Goal: Information Seeking & Learning: Check status

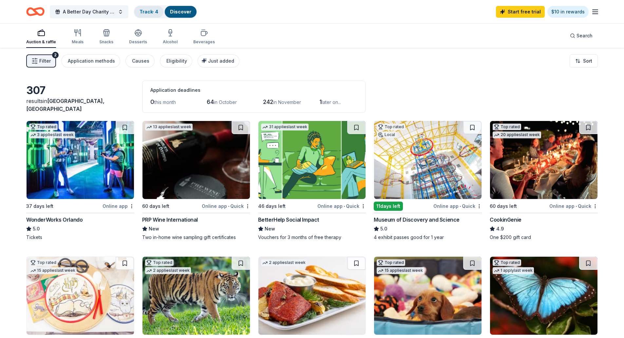
click at [145, 12] on link "Track · 4" at bounding box center [149, 12] width 19 height 6
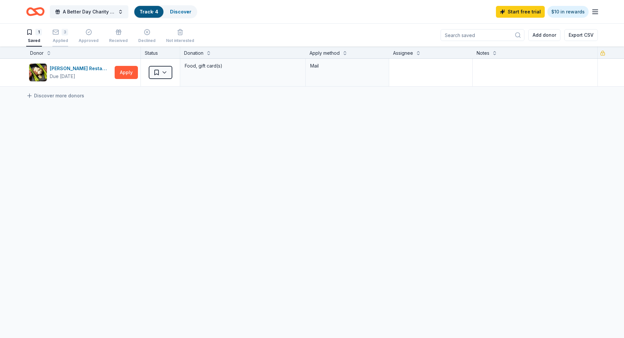
click at [62, 32] on div "3" at bounding box center [65, 32] width 7 height 7
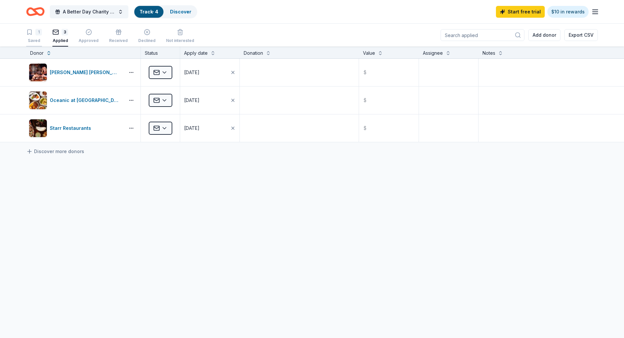
click at [34, 36] on div "1 Saved" at bounding box center [34, 36] width 16 height 14
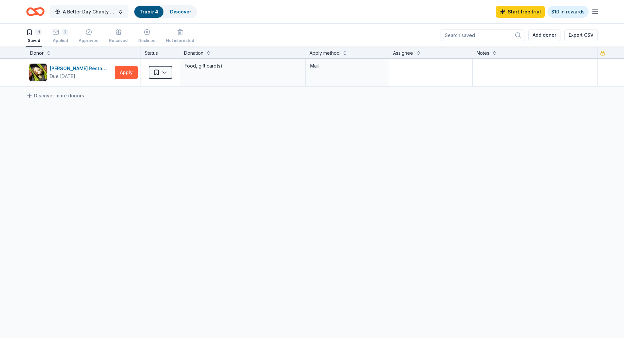
click at [119, 12] on button "A Better Day Charity Auction" at bounding box center [89, 11] width 79 height 13
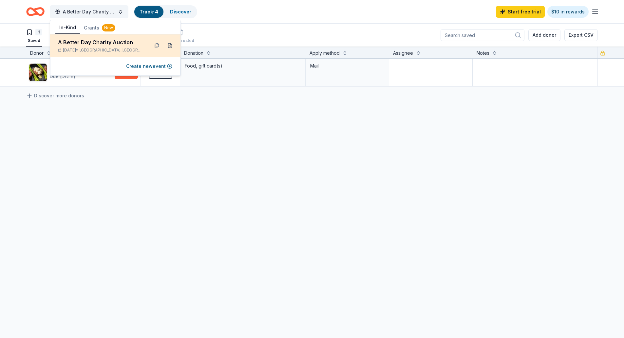
click at [171, 45] on button at bounding box center [170, 45] width 10 height 10
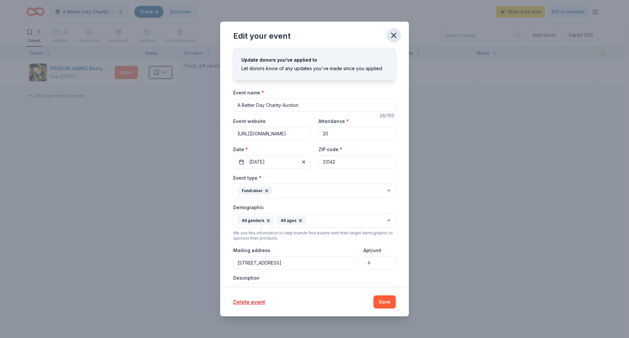
click at [394, 34] on icon "button" at bounding box center [393, 35] width 9 height 9
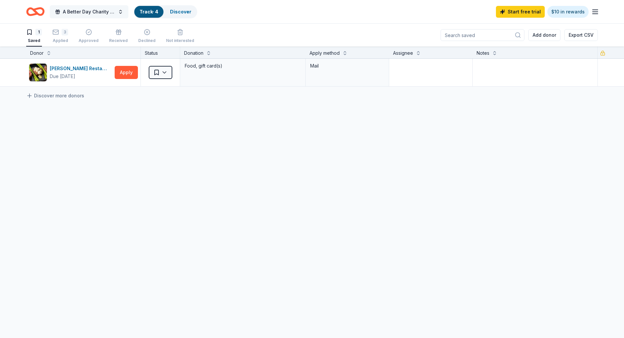
click at [119, 10] on button "A Better Day Charity Auction" at bounding box center [89, 11] width 79 height 13
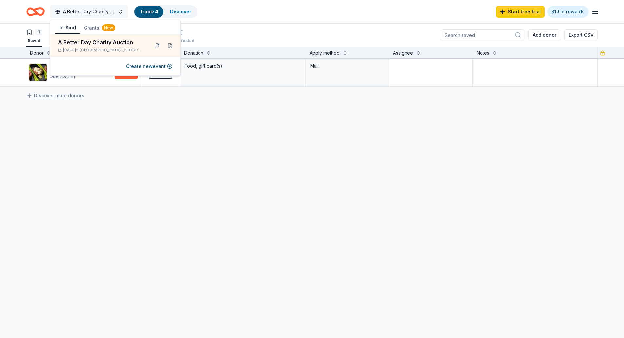
click at [119, 10] on button "A Better Day Charity Auction" at bounding box center [89, 11] width 79 height 13
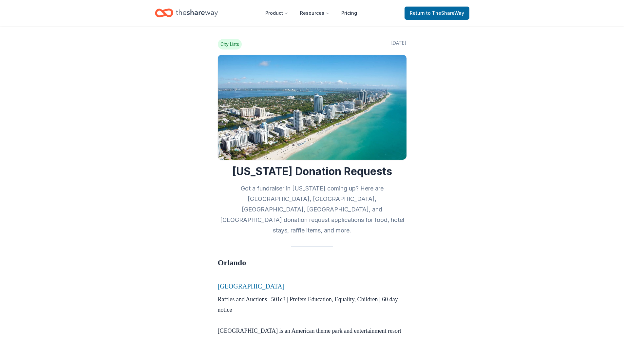
scroll to position [2, 0]
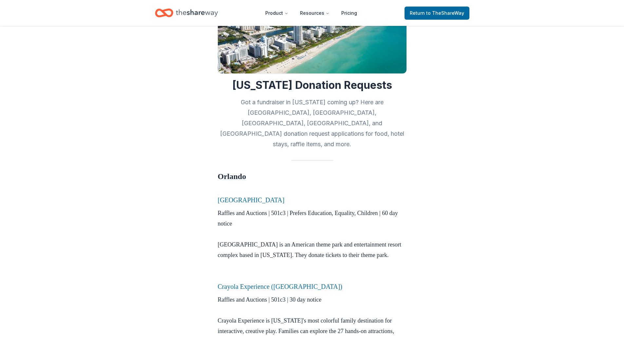
scroll to position [166, 0]
